Goal: Information Seeking & Learning: Learn about a topic

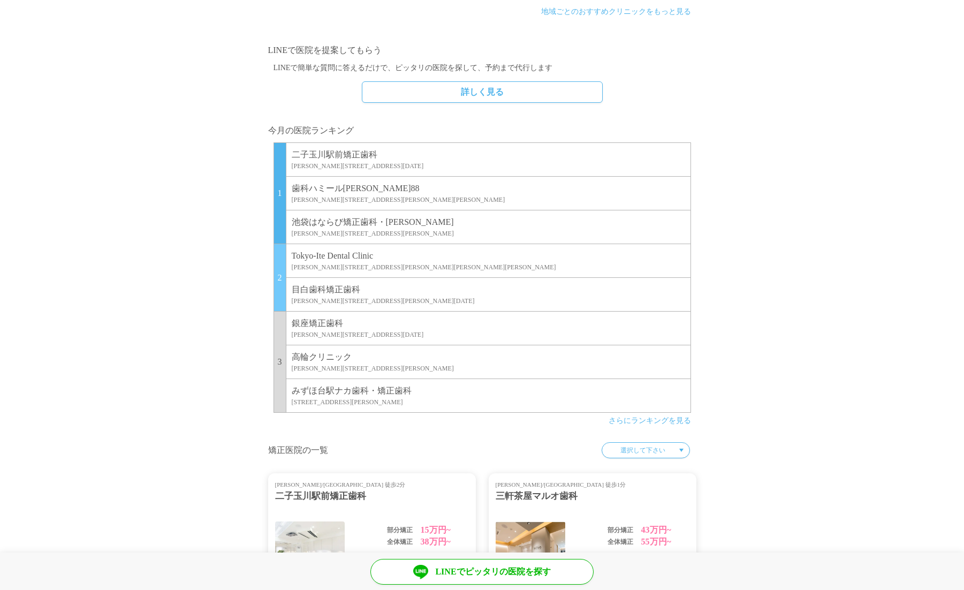
scroll to position [642, 0]
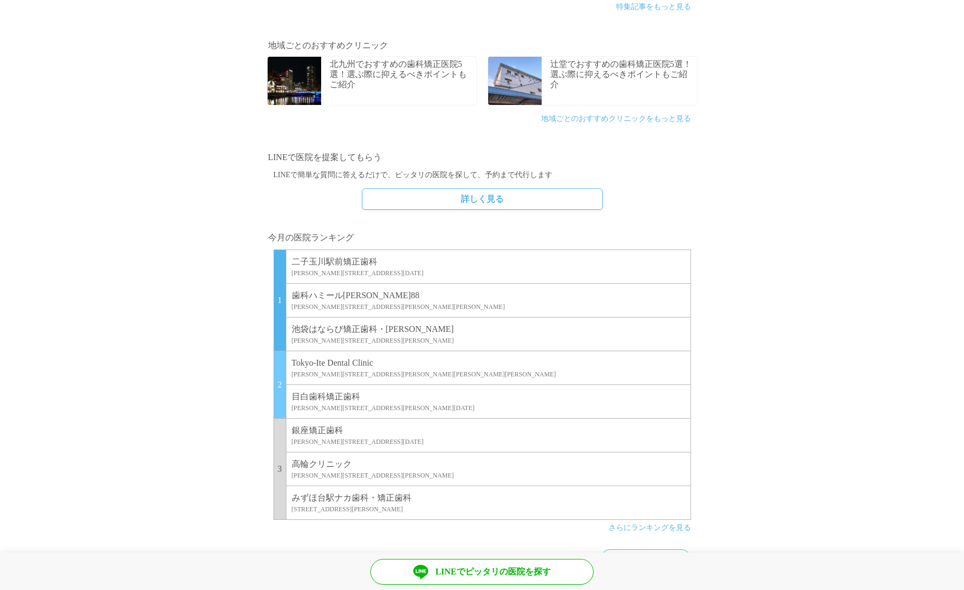
click at [317, 259] on p "[GEOGRAPHIC_DATA]矯正歯科" at bounding box center [488, 261] width 393 height 13
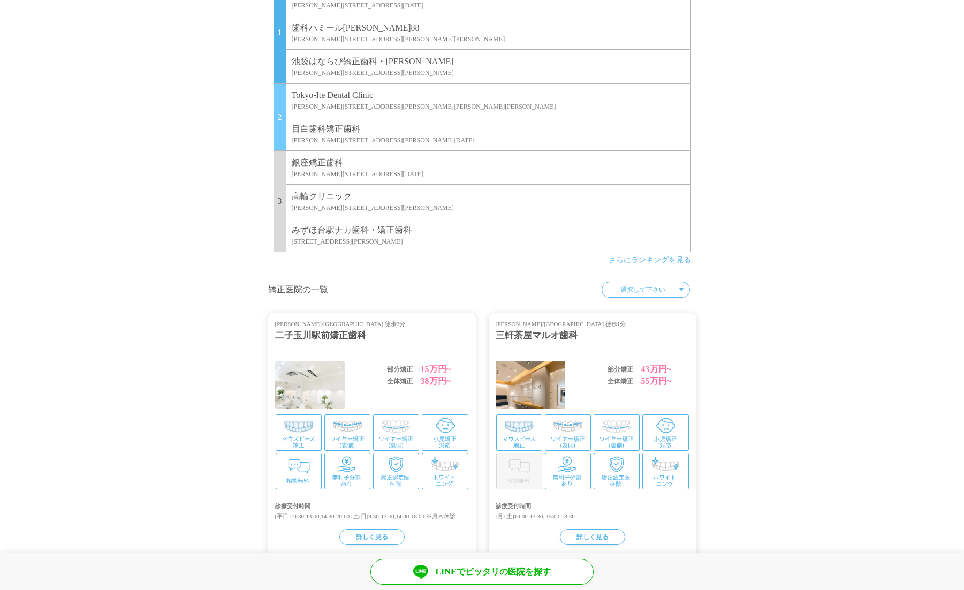
scroll to position [696, 0]
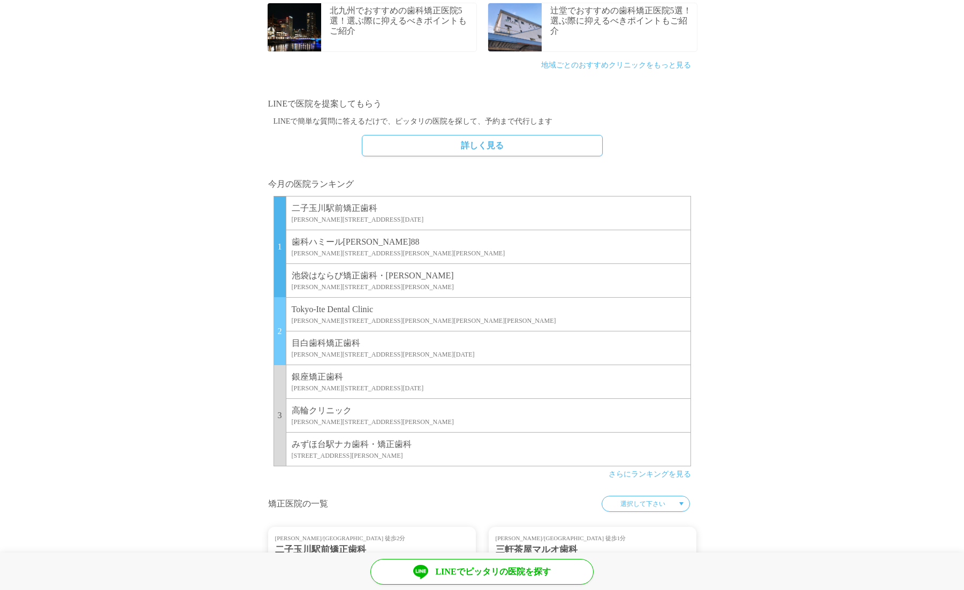
click at [677, 477] on link "さらにランキングを見る" at bounding box center [650, 474] width 82 height 8
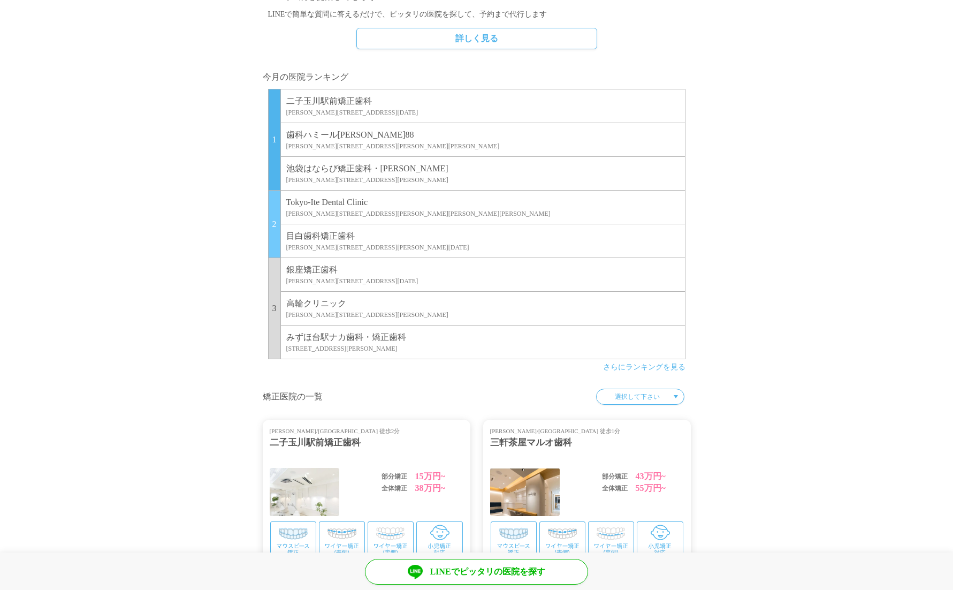
scroll to position [910, 0]
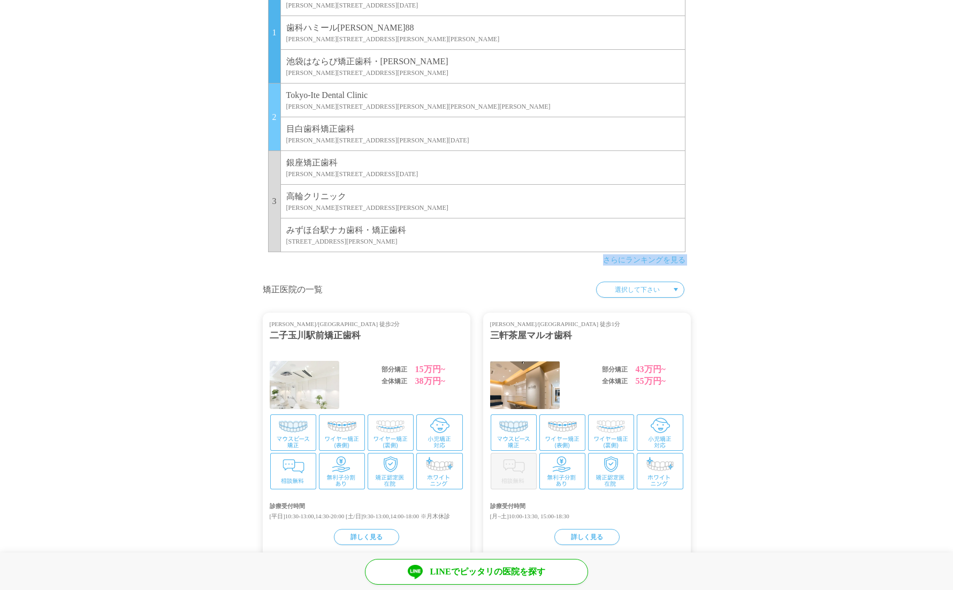
drag, startPoint x: 239, startPoint y: 264, endPoint x: 189, endPoint y: 278, distance: 52.2
click at [189, 278] on div "矯正歯科治療の総合専門サイト 矯正歯科医院さがしの 専門サイト ハーウェル ハーウェルでは、 料金・口コミ・症例などから、 自分に合った歯科矯正クリニックを …" at bounding box center [476, 445] width 953 height 2710
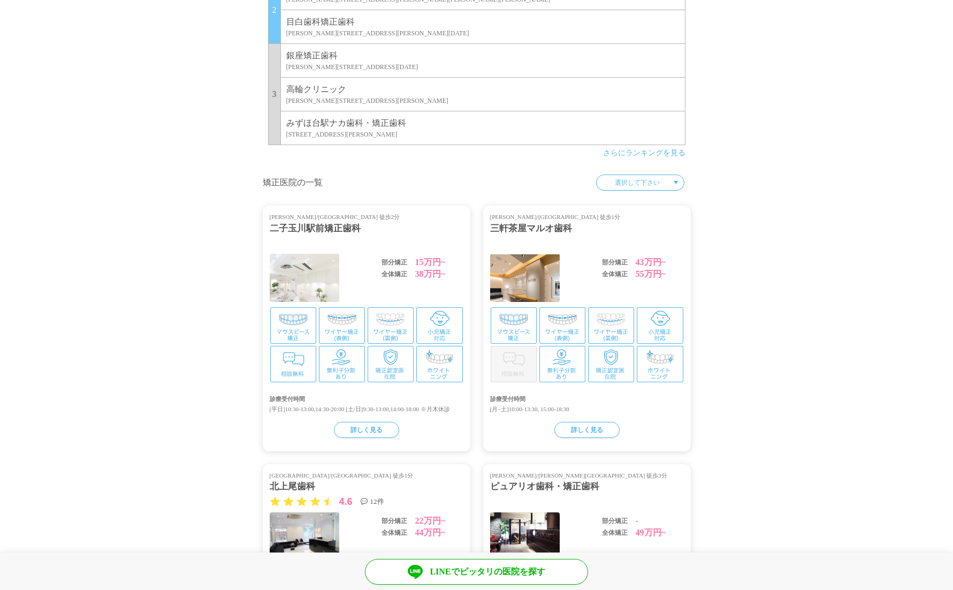
scroll to position [696, 0]
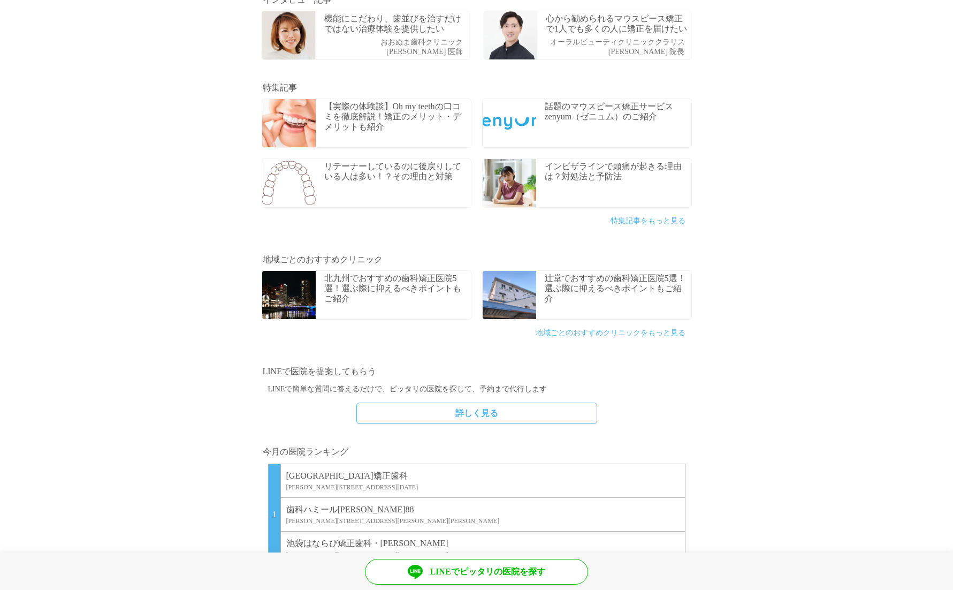
scroll to position [589, 0]
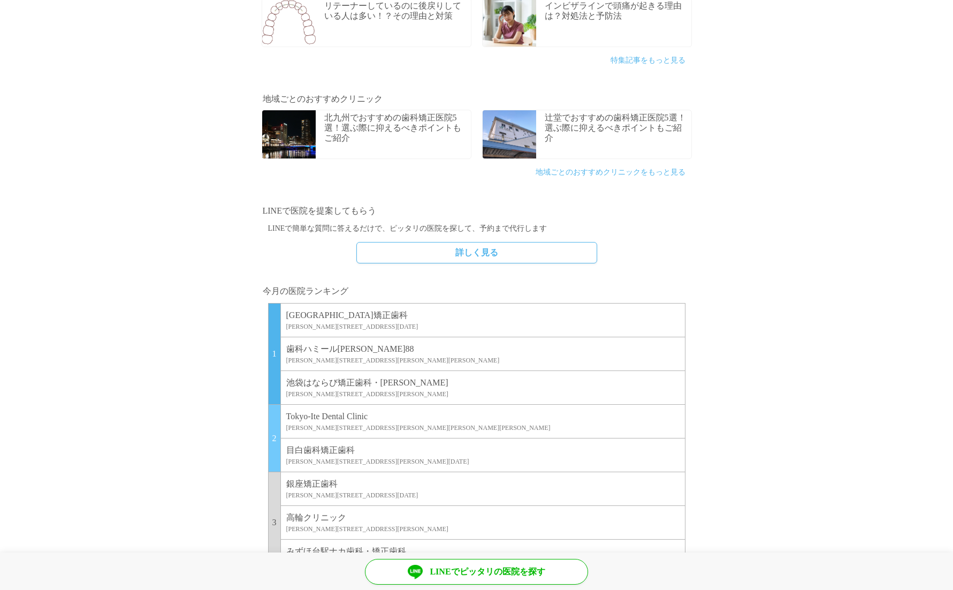
drag, startPoint x: 239, startPoint y: 305, endPoint x: 232, endPoint y: 303, distance: 7.1
click at [232, 303] on section "今月の医院ランキング 1 二子玉川駅前矯正歯科 東京都世田谷区 玉川3-10-11 TK第1ビル3F 歯科ハミール高田88 東京都新宿区 高田馬場 1-27-…" at bounding box center [476, 438] width 953 height 318
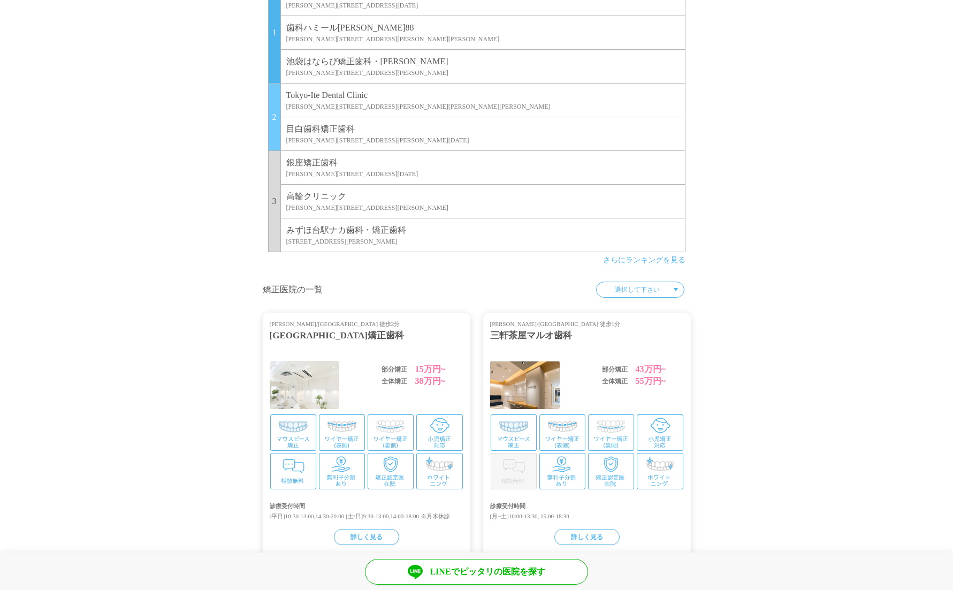
scroll to position [749, 0]
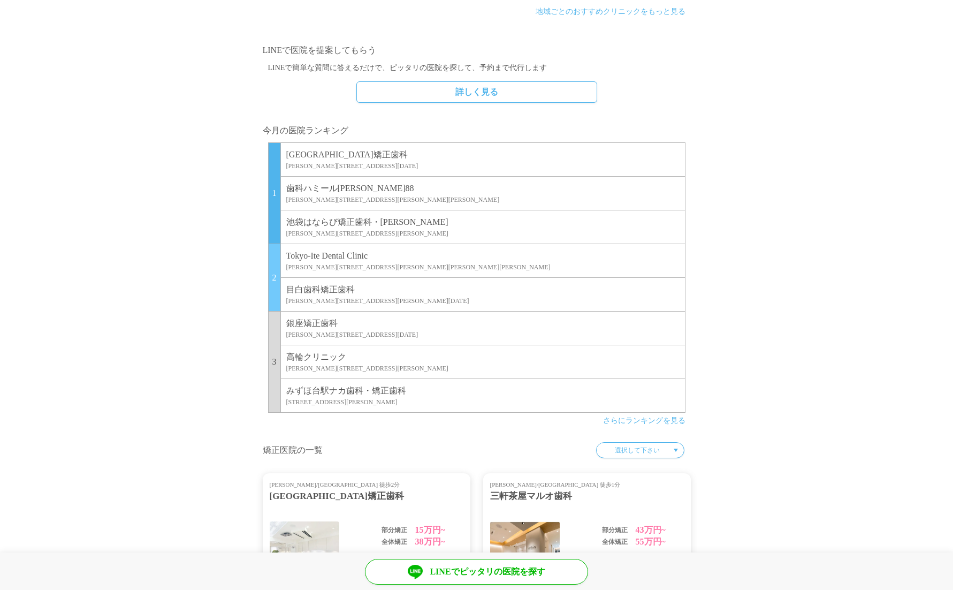
drag, startPoint x: 188, startPoint y: 80, endPoint x: 221, endPoint y: 89, distance: 34.4
click at [221, 89] on section "LINEで医院を提案してもらう LINEで簡単な質問に答えるだけで、ピッタリの医院を探して、予約まで代行します 詳しく見る" at bounding box center [476, 79] width 953 height 80
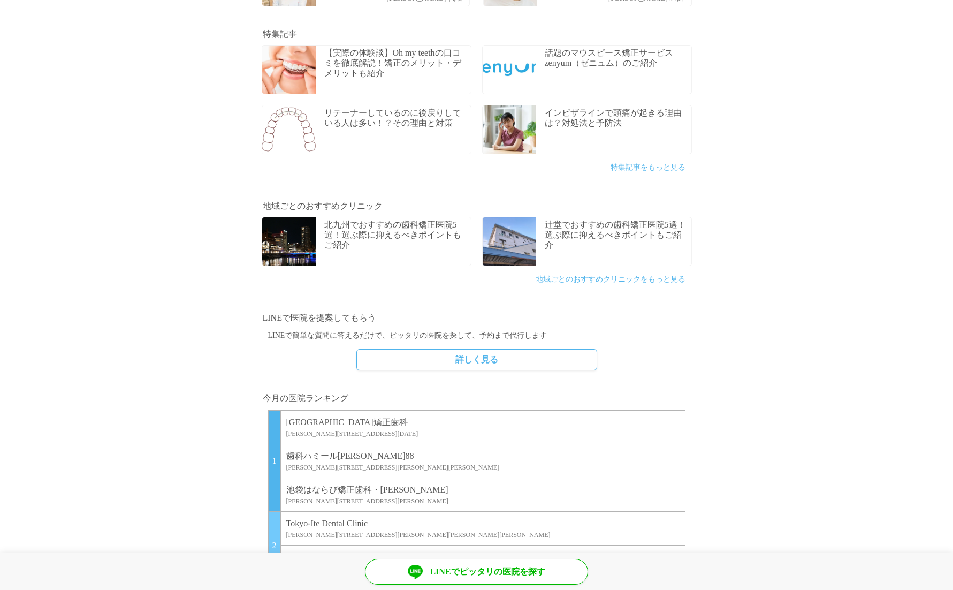
scroll to position [642, 0]
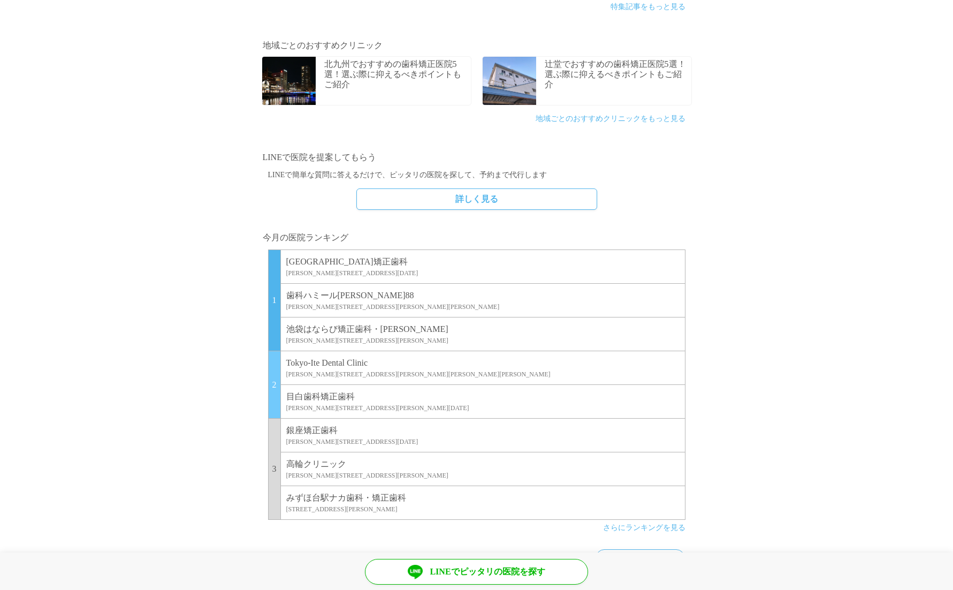
drag, startPoint x: 196, startPoint y: 168, endPoint x: 263, endPoint y: 170, distance: 66.9
click at [263, 170] on section "LINEで医院を提案してもらう LINEで簡単な質問に答えるだけで、ピッタリの医院を探して、予約まで代行します 詳しく見る" at bounding box center [476, 186] width 953 height 80
drag, startPoint x: 223, startPoint y: 229, endPoint x: 206, endPoint y: 214, distance: 22.4
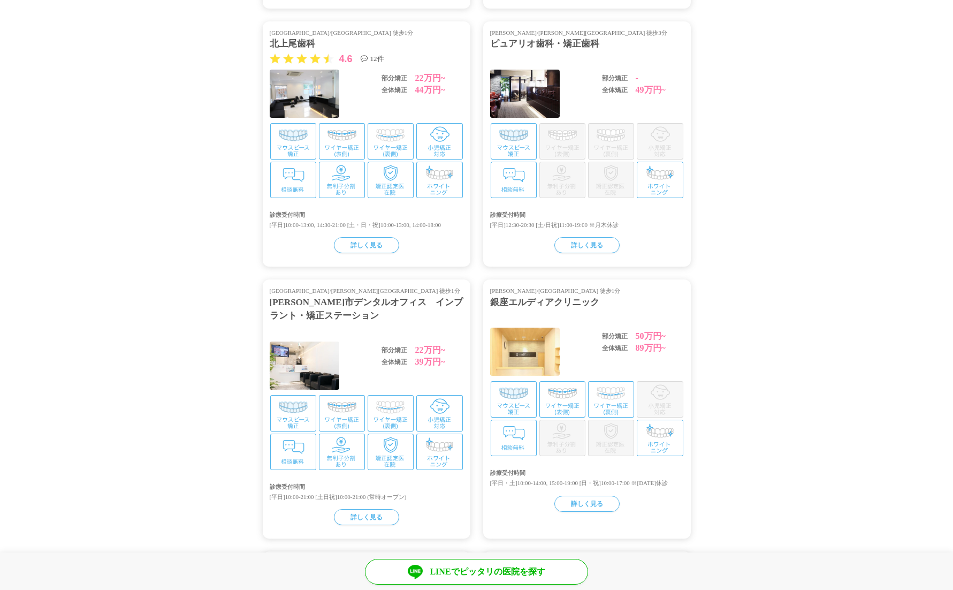
scroll to position [1567, 0]
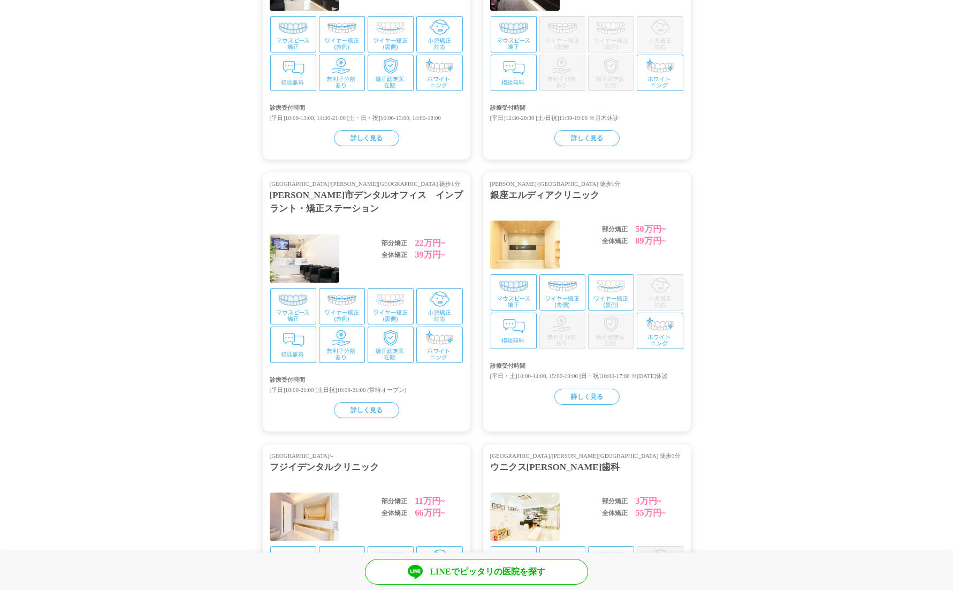
click at [567, 201] on div "銀座エルディアクリニック" at bounding box center [587, 195] width 194 height 14
click at [523, 195] on div "銀座エルディアクリニック" at bounding box center [587, 195] width 194 height 14
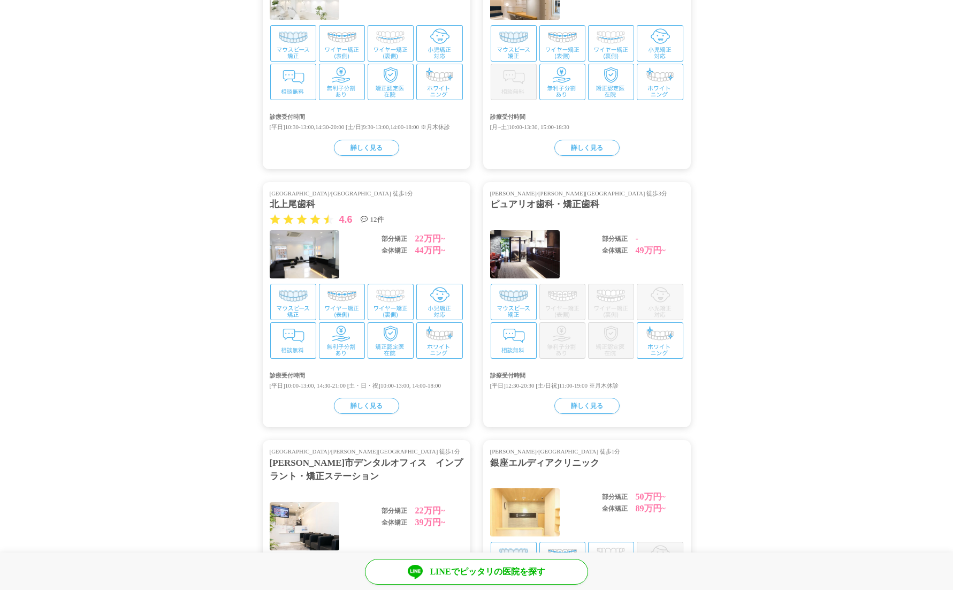
scroll to position [1085, 0]
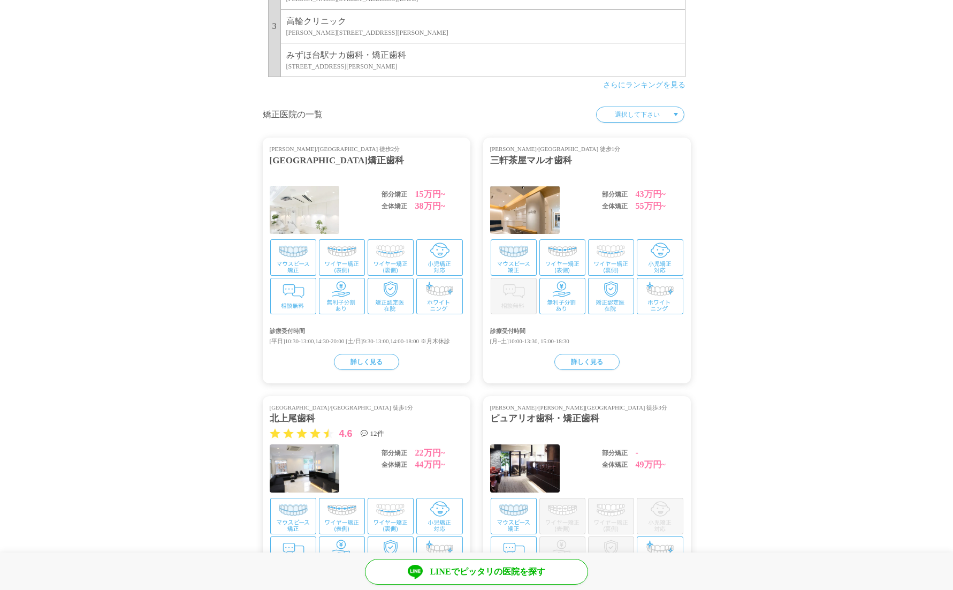
drag, startPoint x: 135, startPoint y: 280, endPoint x: 227, endPoint y: 252, distance: 96.5
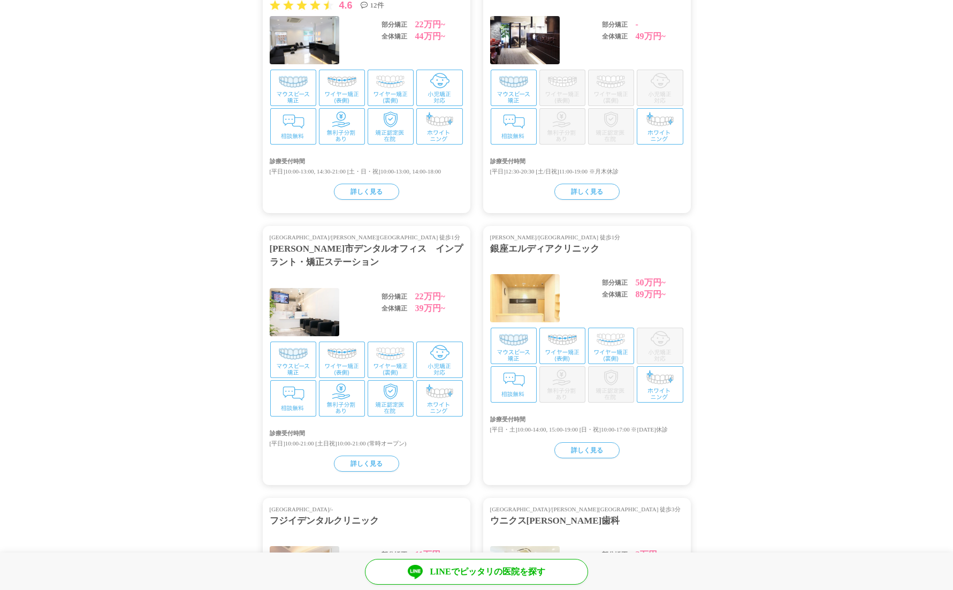
scroll to position [1406, 0]
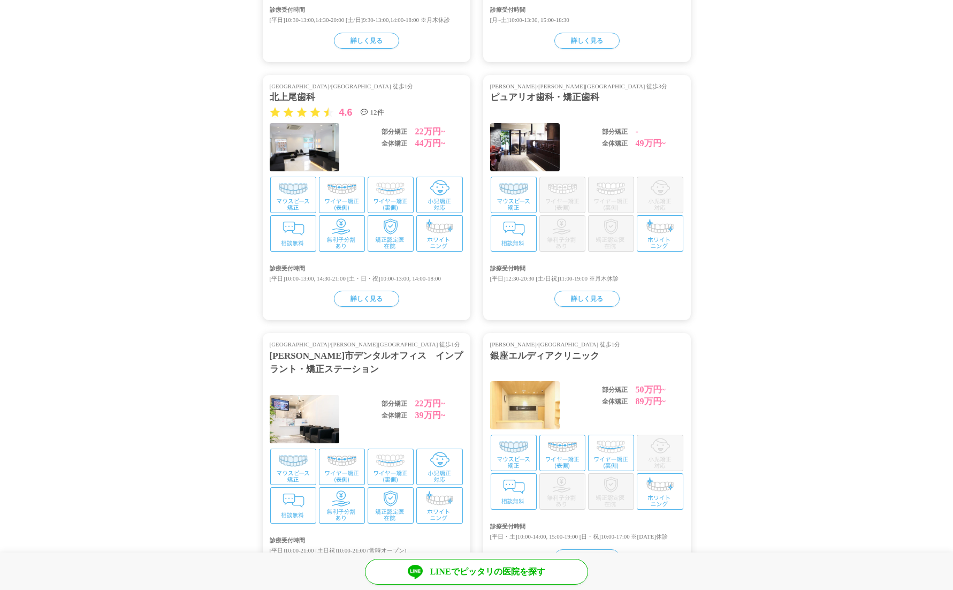
drag, startPoint x: 251, startPoint y: 354, endPoint x: 245, endPoint y: 351, distance: 7.0
click at [245, 351] on section "矯正医院の一覧 選択して下さい 埼玉県 東京都 神奈川県 大阪府 兵庫県 東京都/二子玉川駅 徒歩2分 二子玉川駅前矯正歯科 部分矯正 15万円~ 全体矯正 …" at bounding box center [476, 455] width 953 height 1350
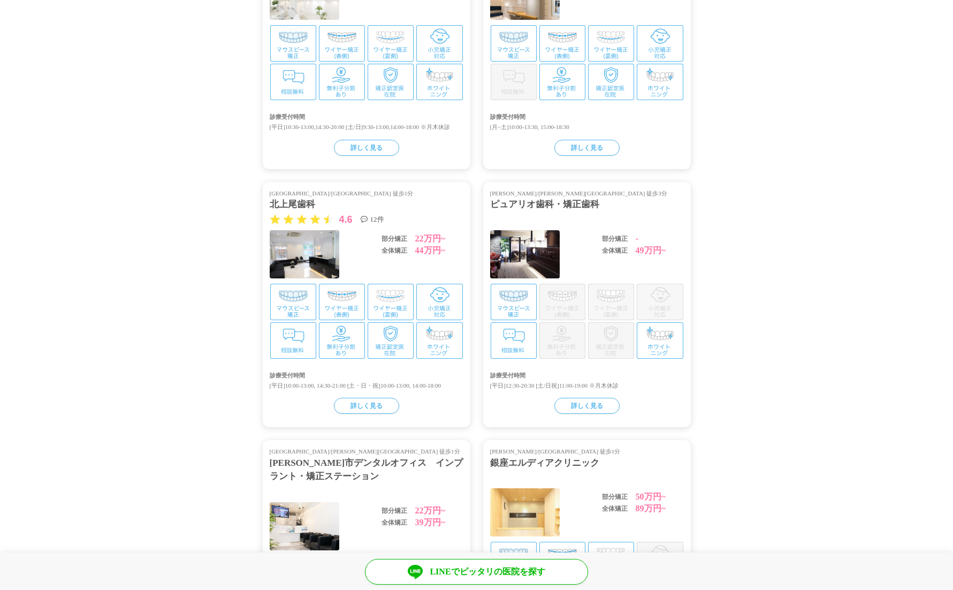
scroll to position [1567, 0]
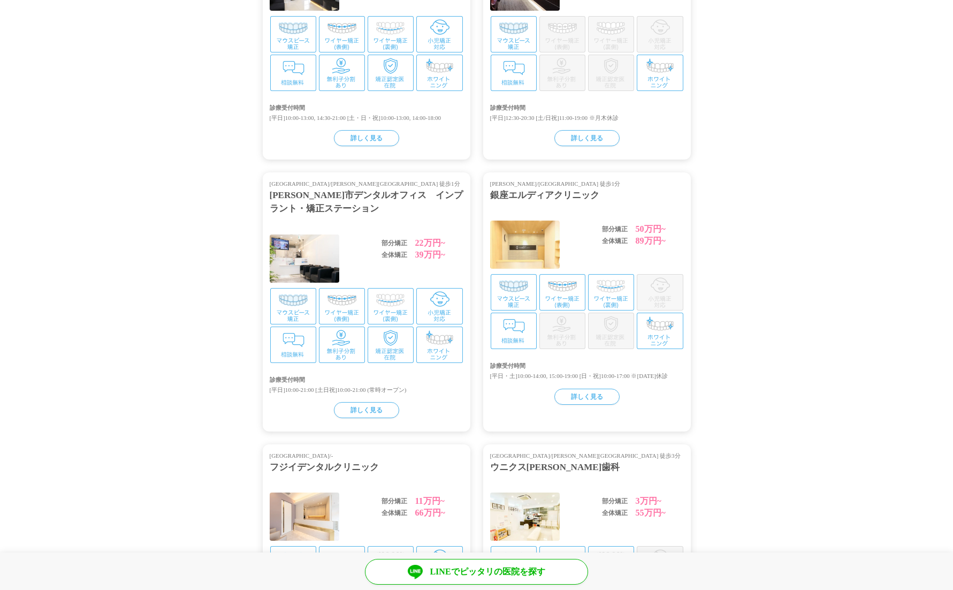
click at [280, 196] on div "和光市デンタルオフィス　インプラント・矯正ステーション" at bounding box center [367, 201] width 194 height 27
click at [286, 200] on div "和光市デンタルオフィス　インプラント・矯正ステーション" at bounding box center [367, 201] width 194 height 27
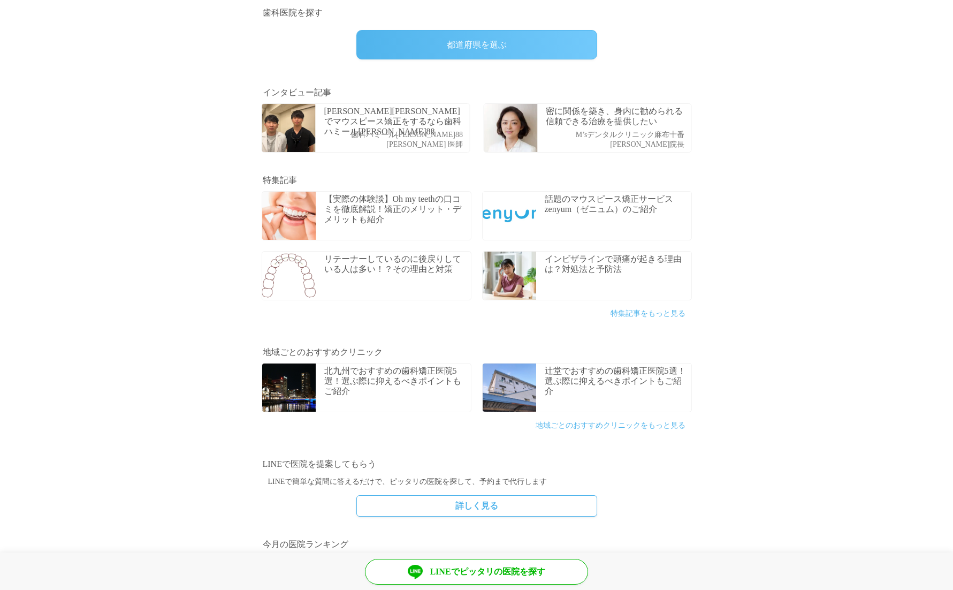
scroll to position [496, 0]
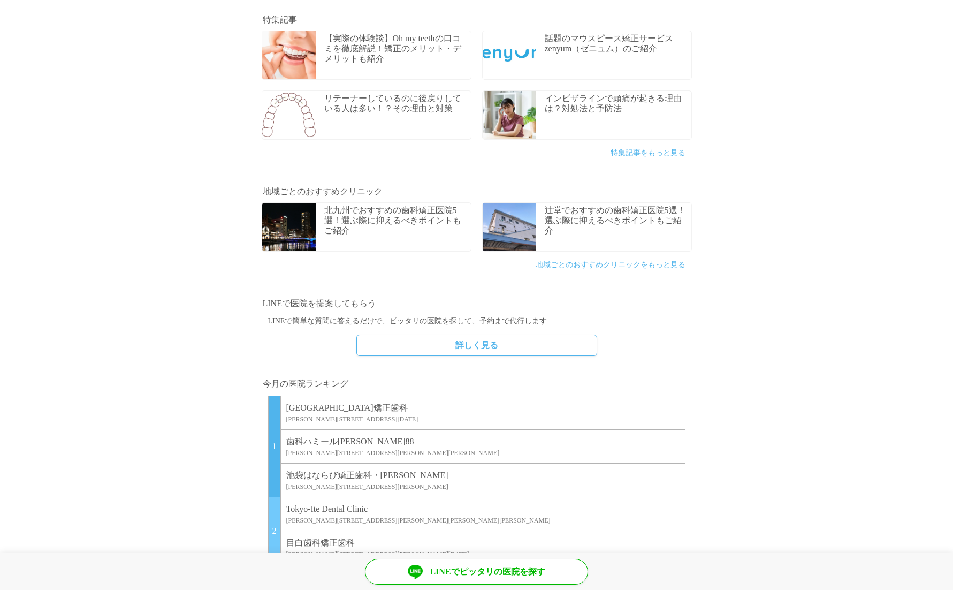
click at [314, 407] on p "二子玉川駅前矯正歯科" at bounding box center [482, 407] width 393 height 13
click at [325, 407] on p "二子玉川駅前矯正歯科" at bounding box center [482, 407] width 393 height 13
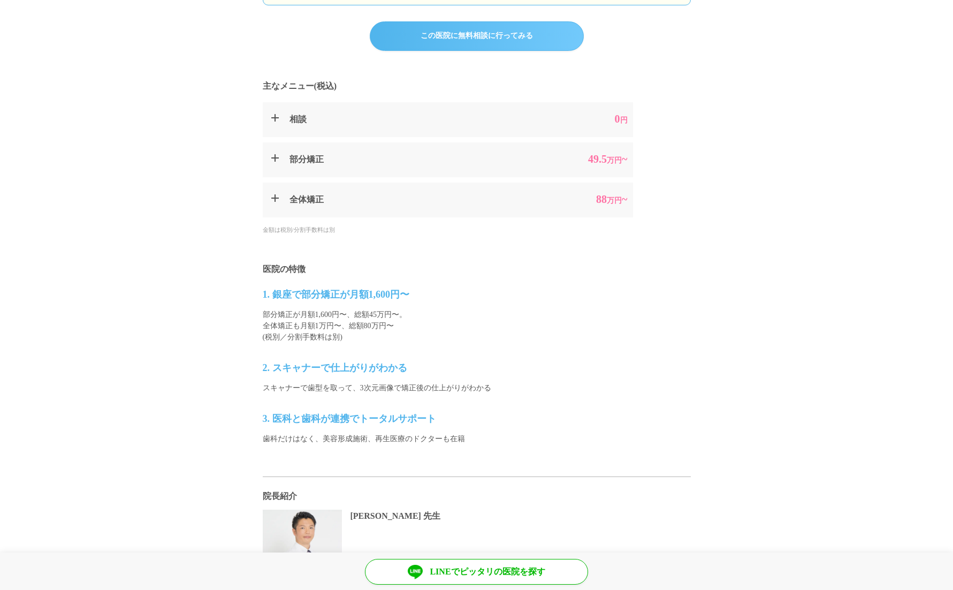
scroll to position [749, 0]
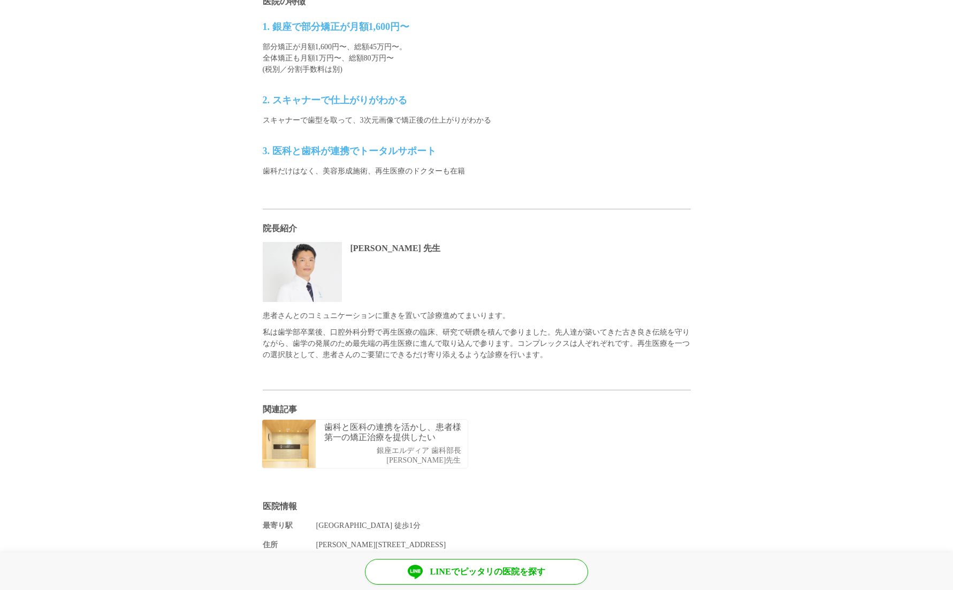
scroll to position [803, 0]
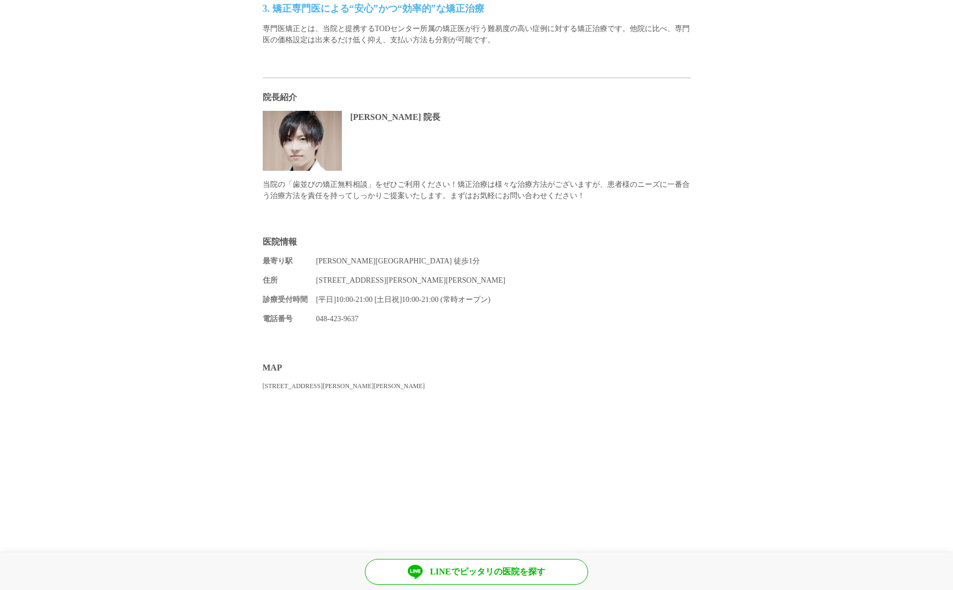
scroll to position [1017, 0]
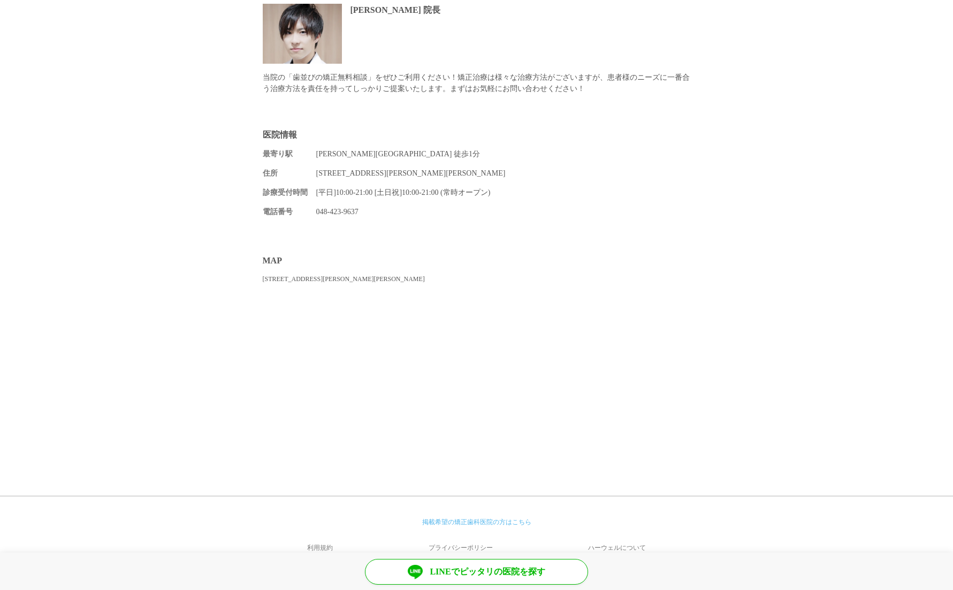
drag, startPoint x: 783, startPoint y: 436, endPoint x: 102, endPoint y: 377, distance: 682.9
click at [102, 377] on section "MAP 埼玉県和光市 本町4-7 EQUiA PREMIE 和光3F" at bounding box center [476, 360] width 953 height 233
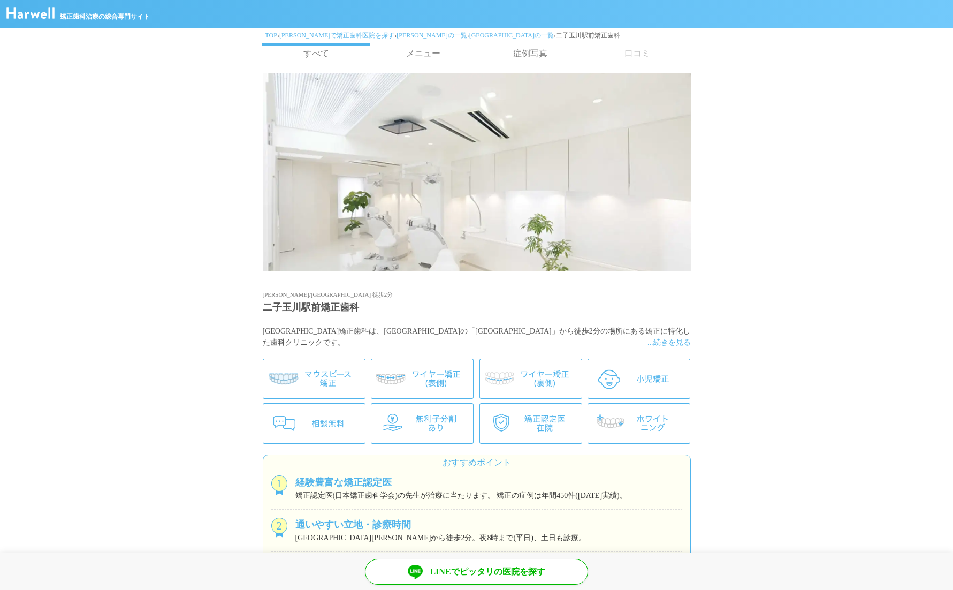
click at [529, 44] on link "症例写真" at bounding box center [530, 53] width 107 height 20
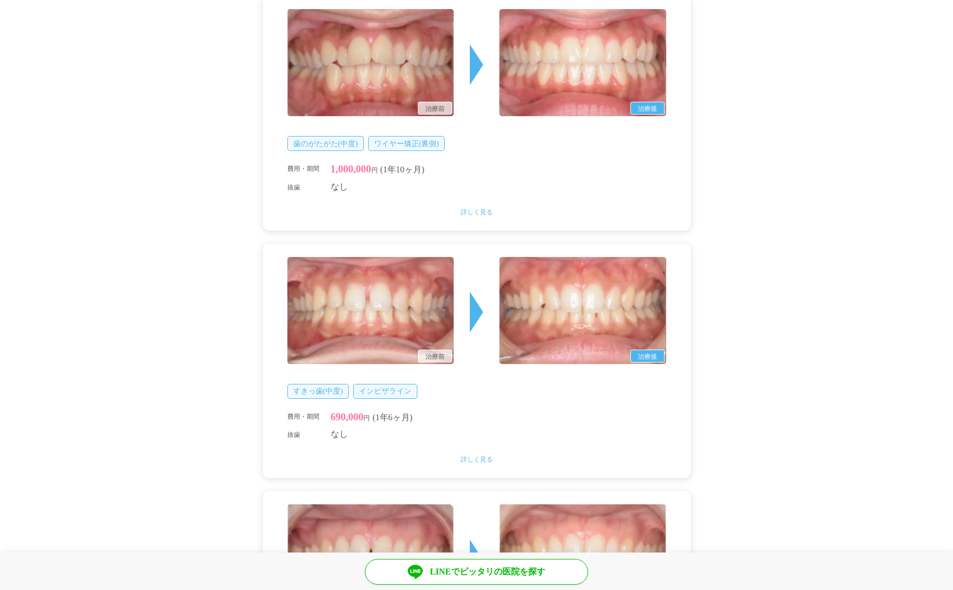
scroll to position [3180, 0]
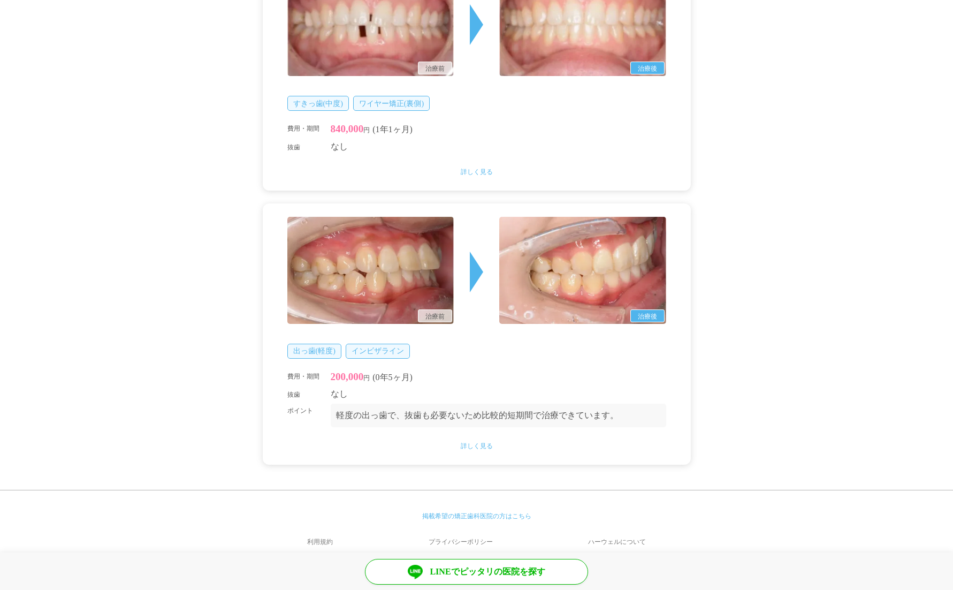
click at [481, 441] on p "詳しく見る" at bounding box center [476, 446] width 379 height 11
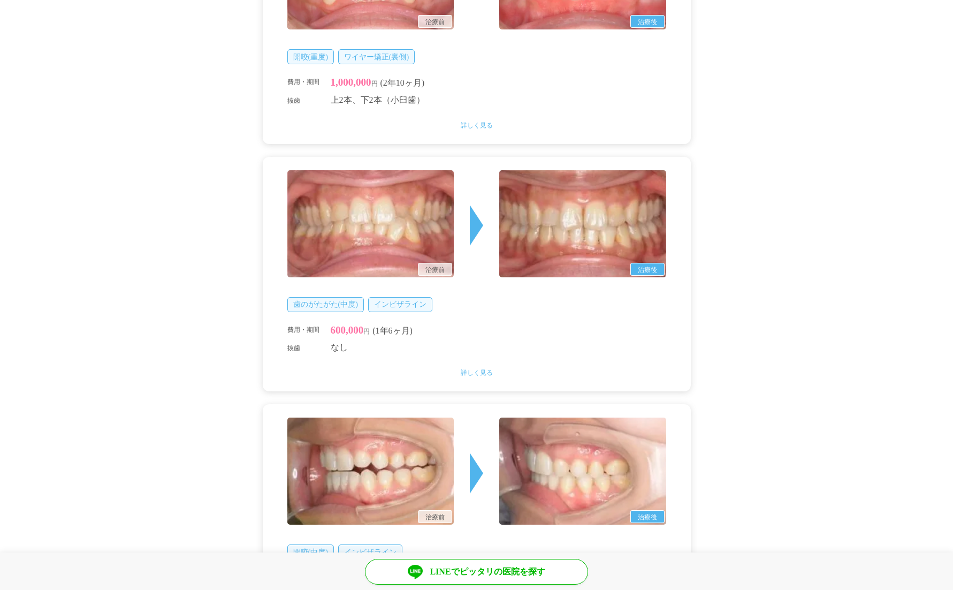
scroll to position [0, 0]
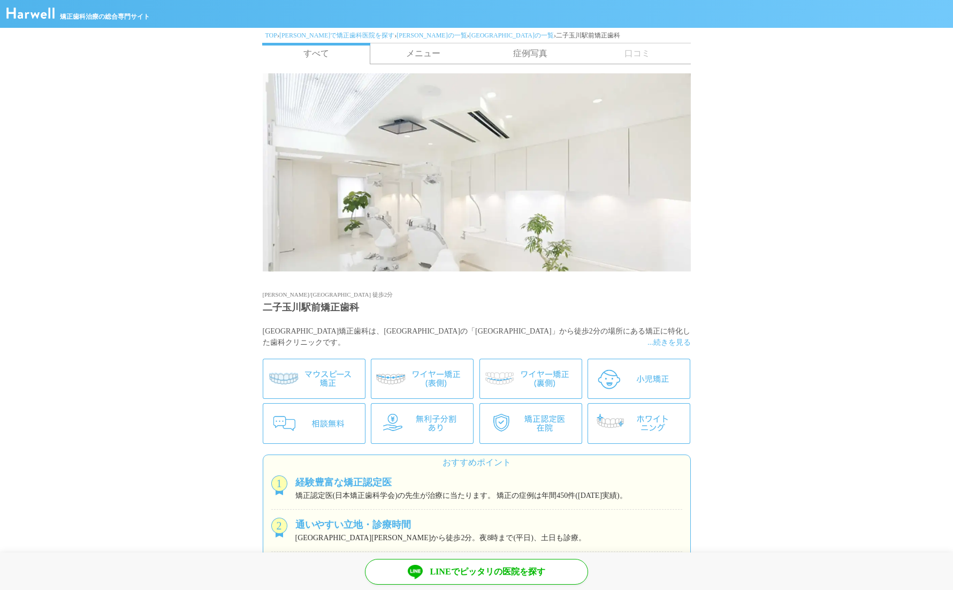
click at [536, 44] on link "症例写真" at bounding box center [530, 53] width 107 height 20
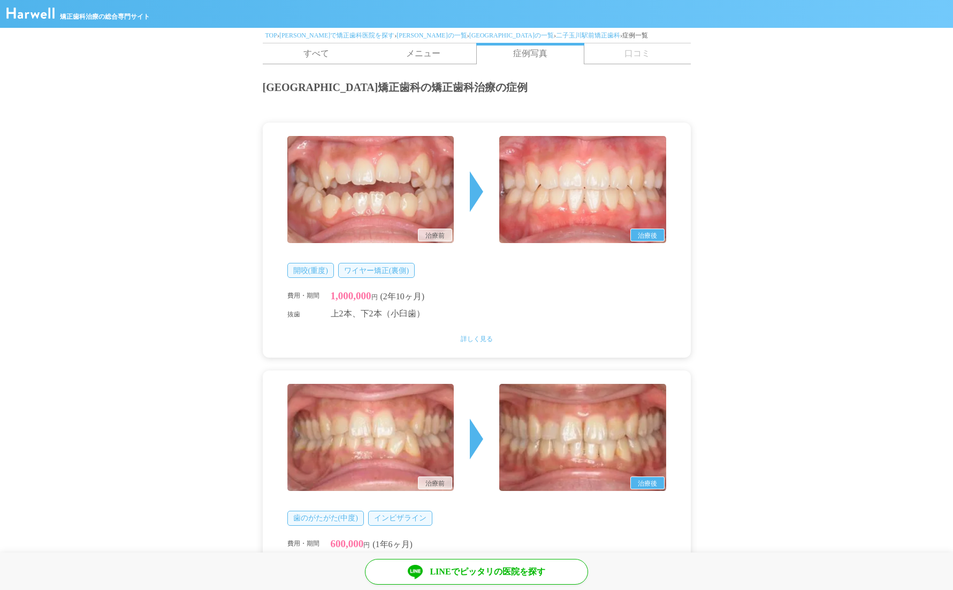
click at [365, 186] on img at bounding box center [370, 189] width 167 height 107
